Goal: Information Seeking & Learning: Find specific page/section

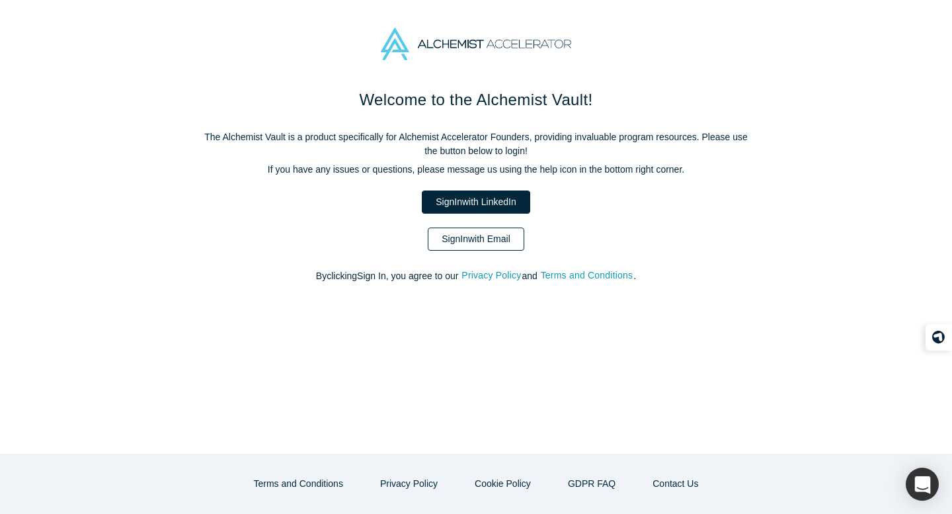
click at [467, 237] on link "Sign In with Email" at bounding box center [476, 238] width 97 height 23
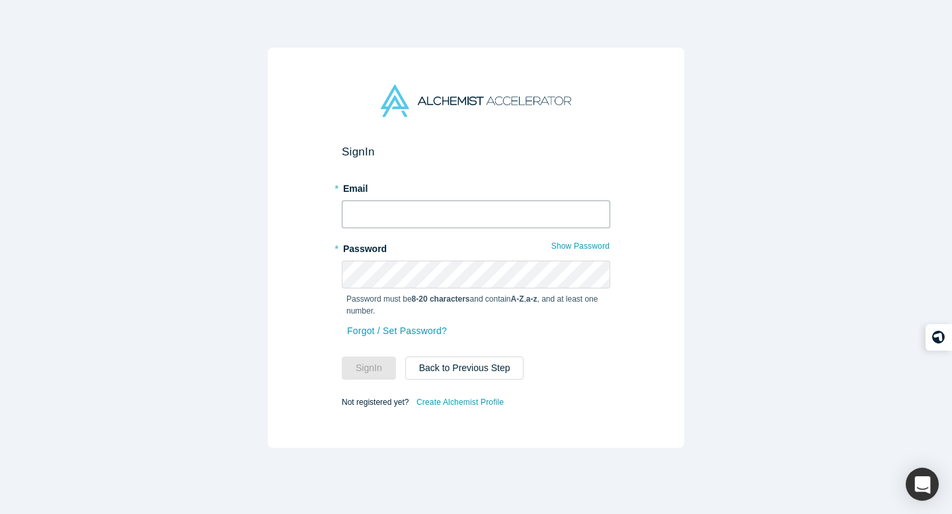
type input "[PERSON_NAME][EMAIL_ADDRESS][DOMAIN_NAME]"
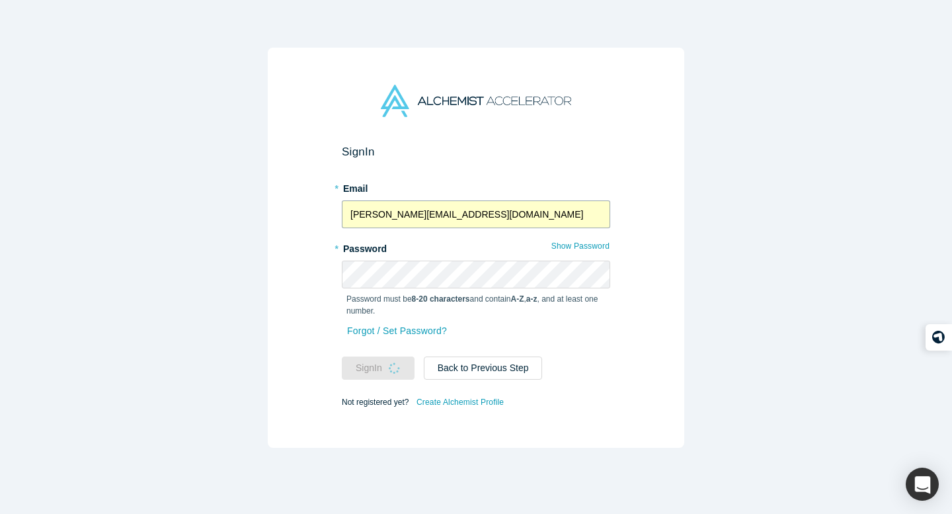
click at [420, 212] on input "[PERSON_NAME][EMAIL_ADDRESS][DOMAIN_NAME]" at bounding box center [476, 214] width 268 height 28
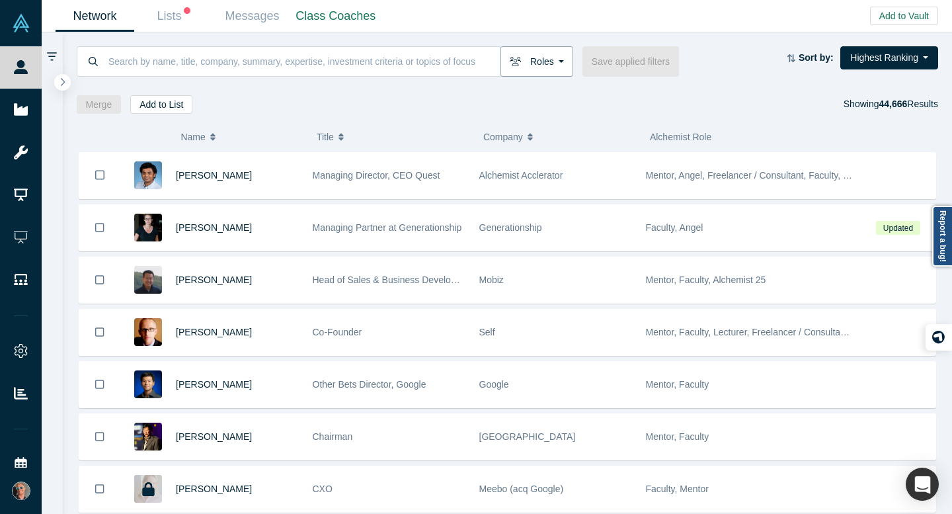
click at [557, 58] on button "Roles" at bounding box center [536, 61] width 73 height 30
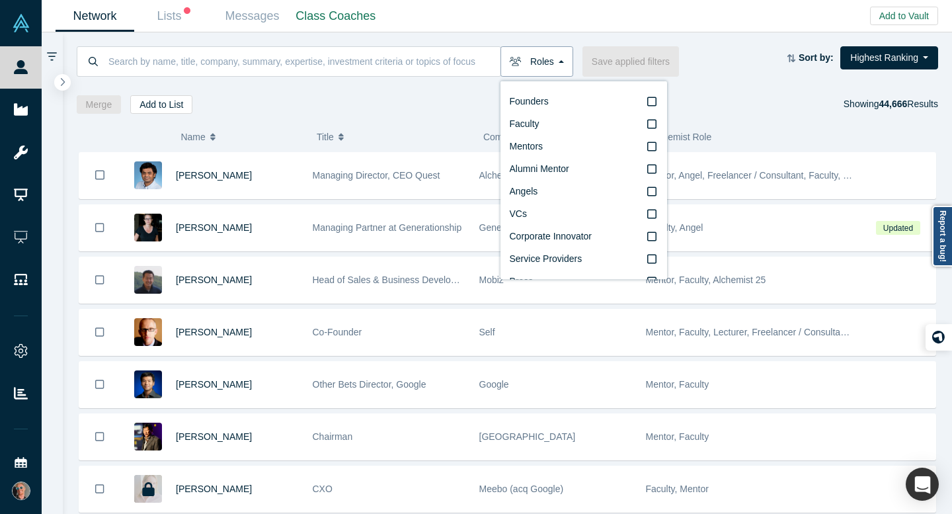
click at [557, 58] on button "Roles" at bounding box center [536, 61] width 73 height 30
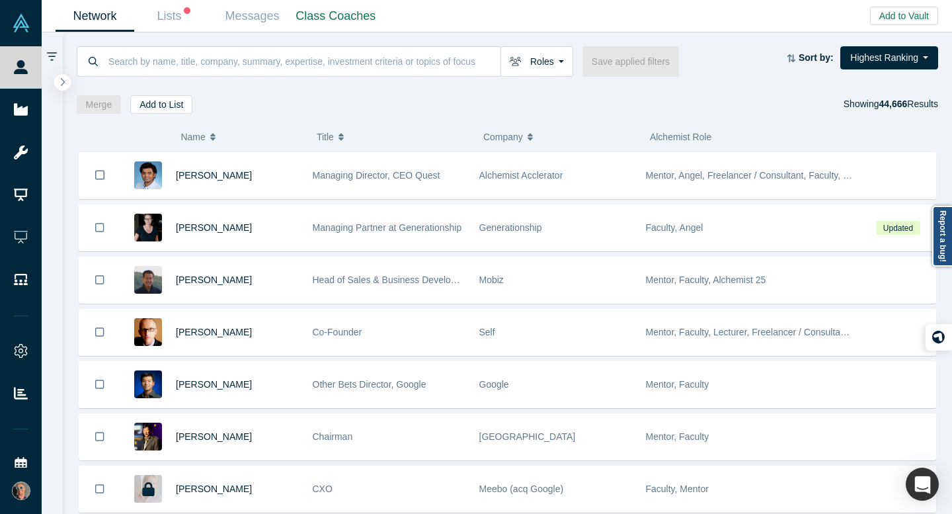
click at [52, 54] on icon at bounding box center [52, 57] width 10 height 12
click at [63, 77] on icon "button" at bounding box center [62, 82] width 7 height 10
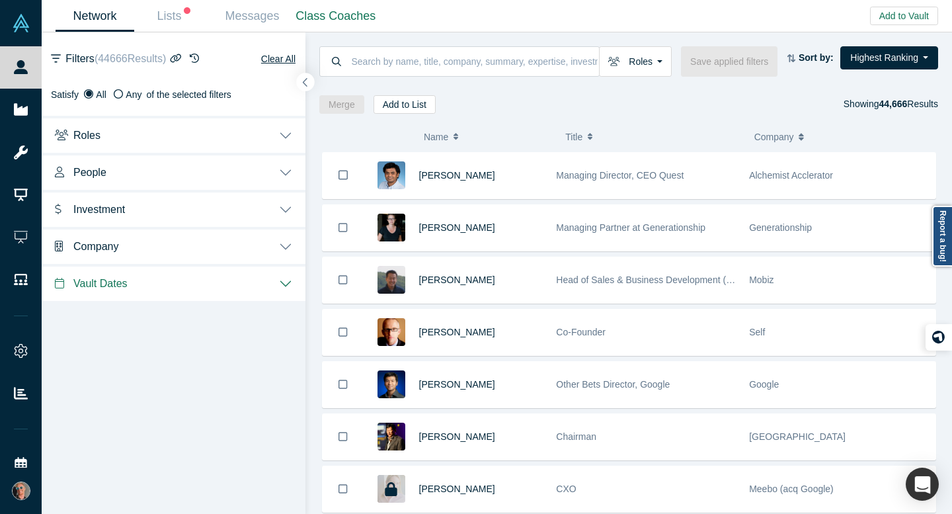
click at [306, 82] on icon "button" at bounding box center [305, 82] width 7 height 10
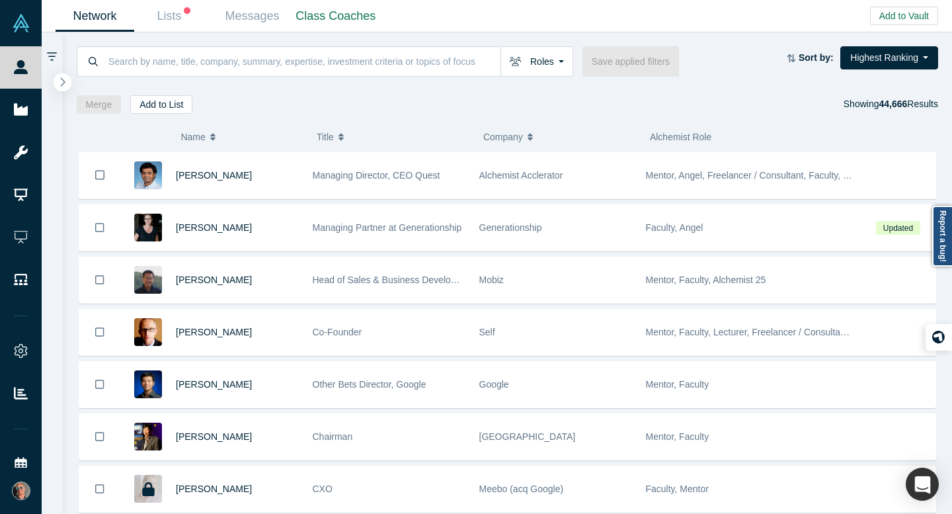
click at [59, 83] on icon "button" at bounding box center [62, 82] width 7 height 10
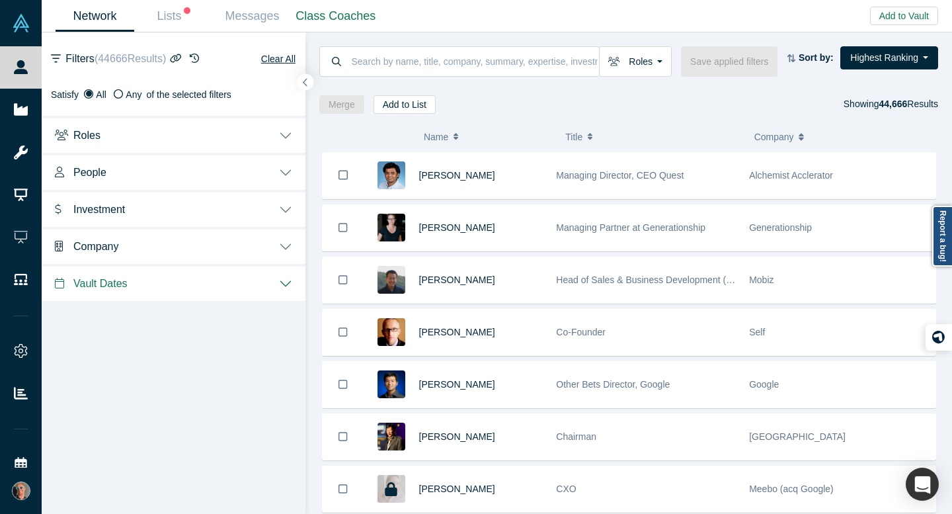
click at [280, 137] on button "Roles" at bounding box center [174, 134] width 264 height 37
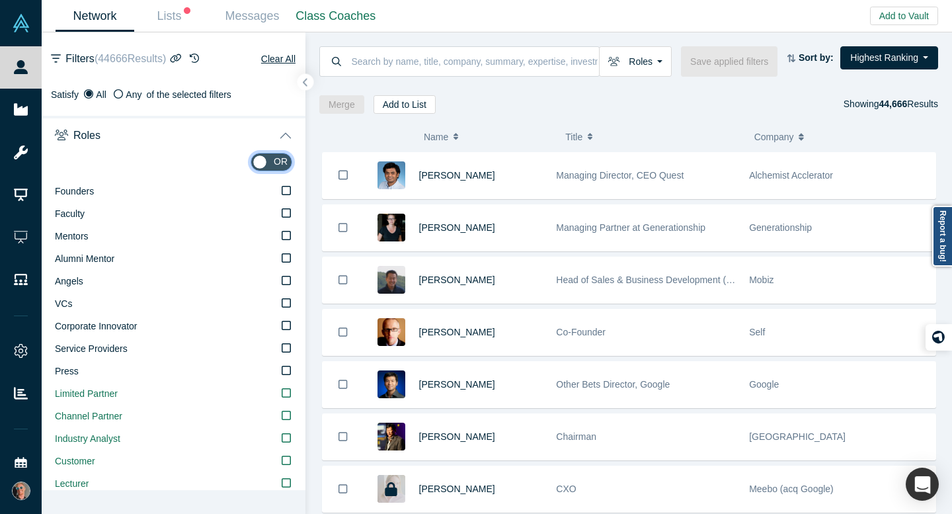
click at [272, 159] on input "checkbox" at bounding box center [272, 162] width 42 height 19
checkbox input "true"
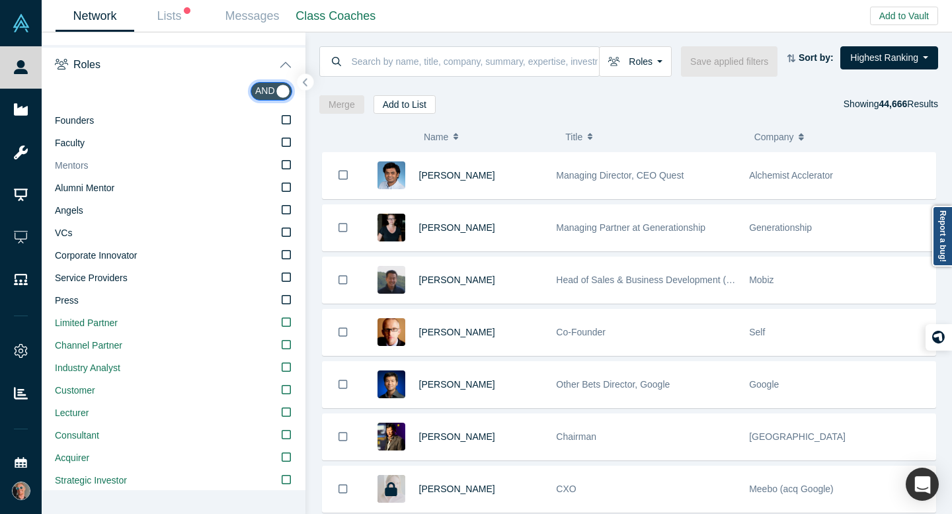
scroll to position [77, 0]
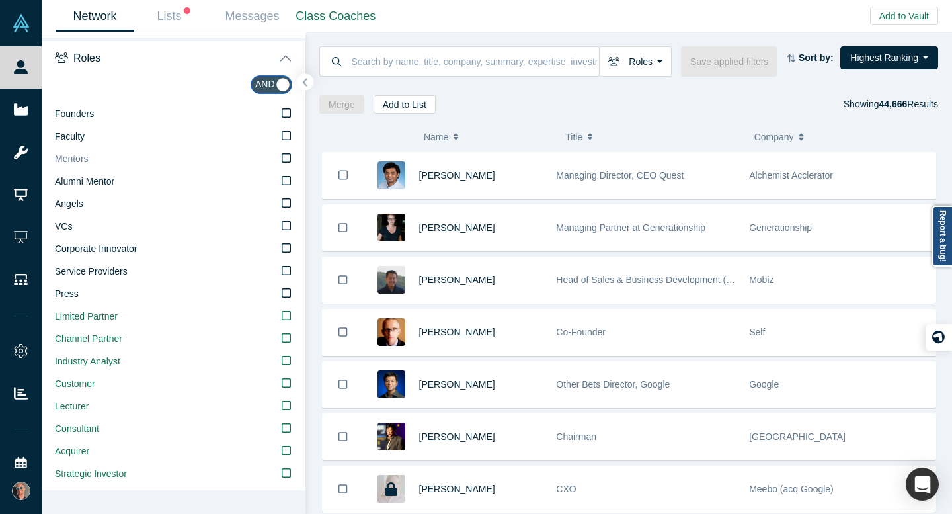
click at [286, 158] on icon at bounding box center [286, 158] width 9 height 11
click at [0, 0] on input "Mentors" at bounding box center [0, 0] width 0 height 0
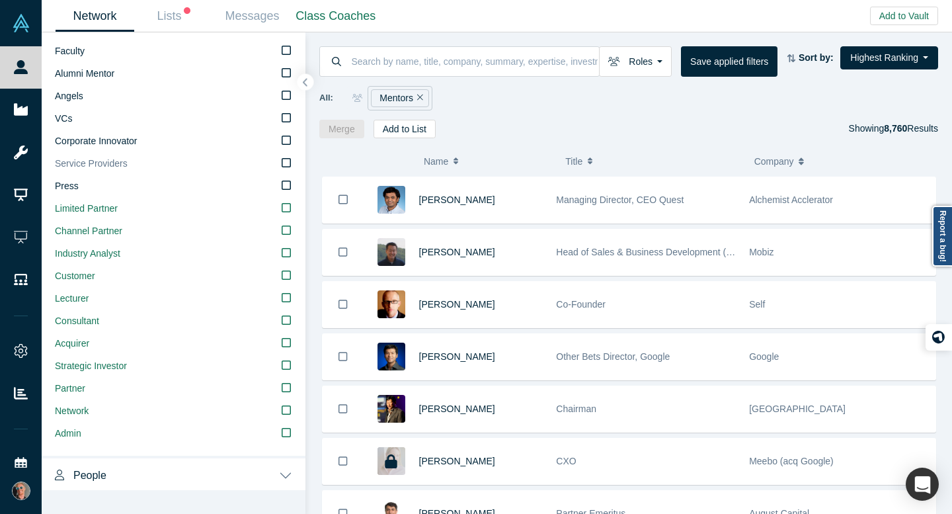
scroll to position [174, 0]
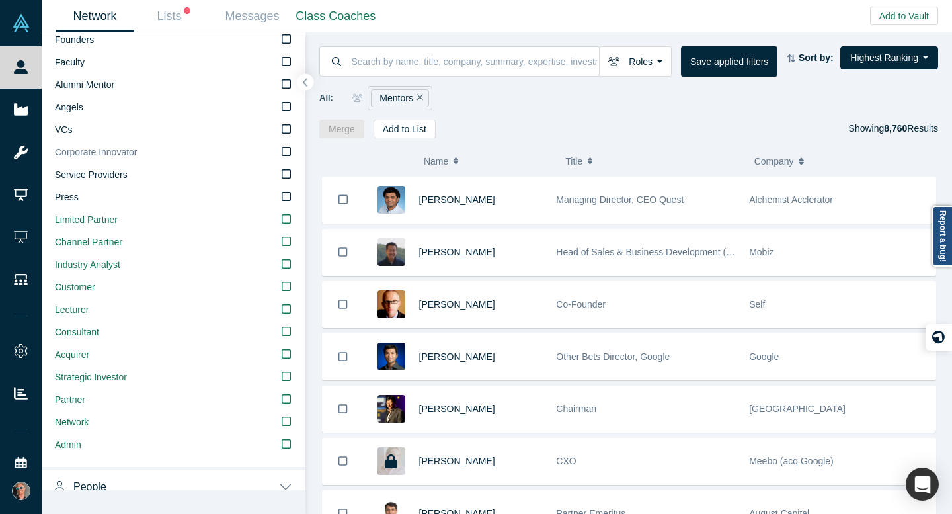
click at [289, 151] on icon at bounding box center [286, 151] width 9 height 11
click at [0, 0] on input "Corporate Innovator" at bounding box center [0, 0] width 0 height 0
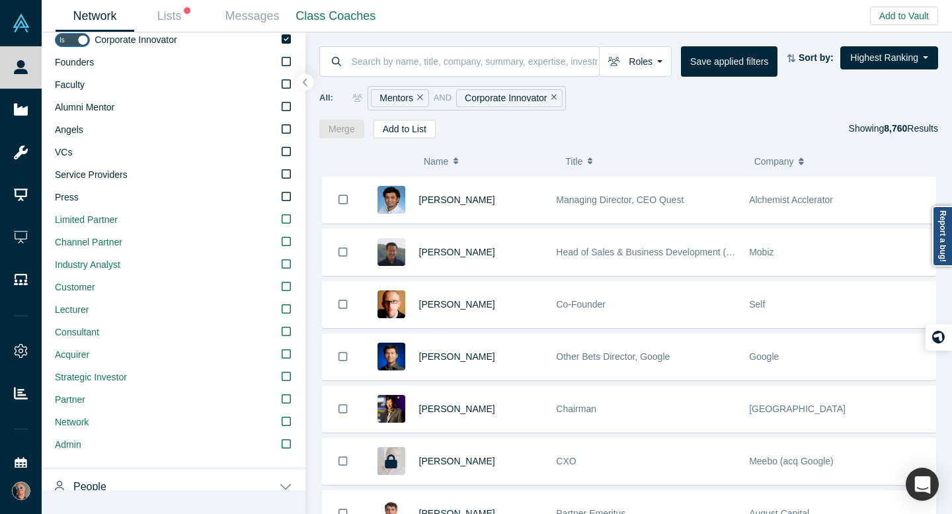
scroll to position [196, 0]
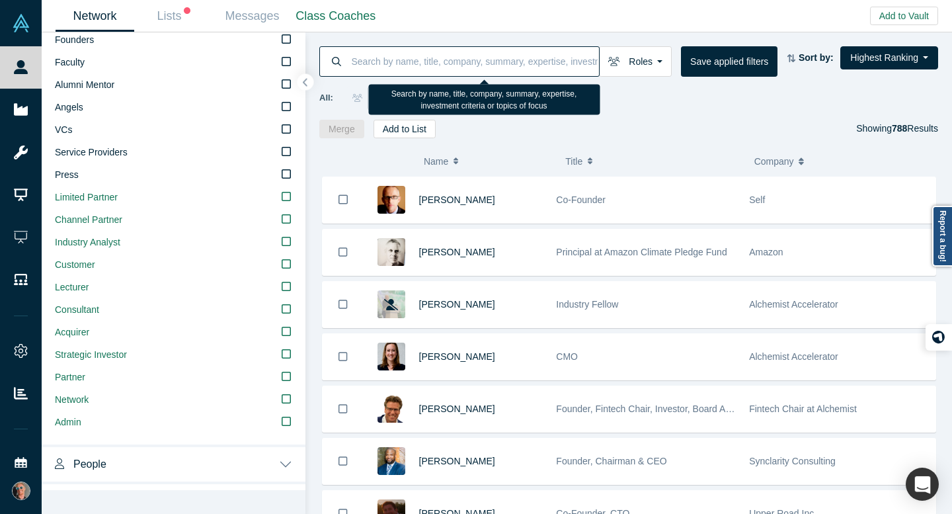
click at [485, 56] on input at bounding box center [474, 61] width 249 height 31
type input "manufacturing"
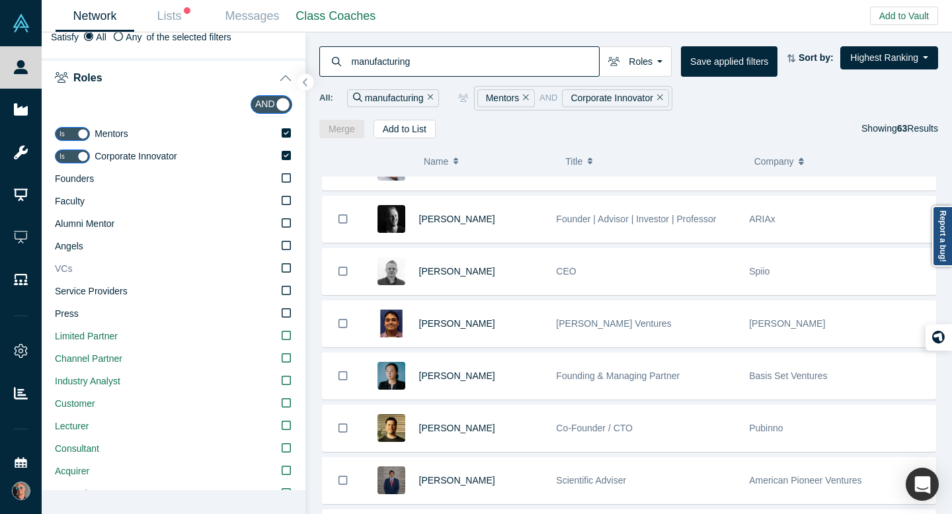
scroll to position [60, 0]
